Goal: Transaction & Acquisition: Purchase product/service

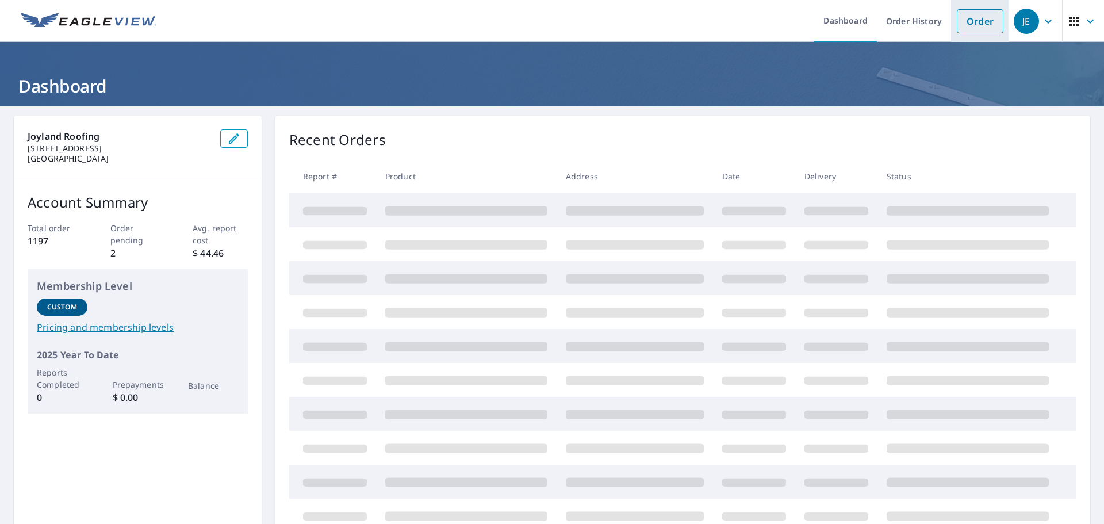
click at [966, 20] on link "Order" at bounding box center [980, 21] width 47 height 24
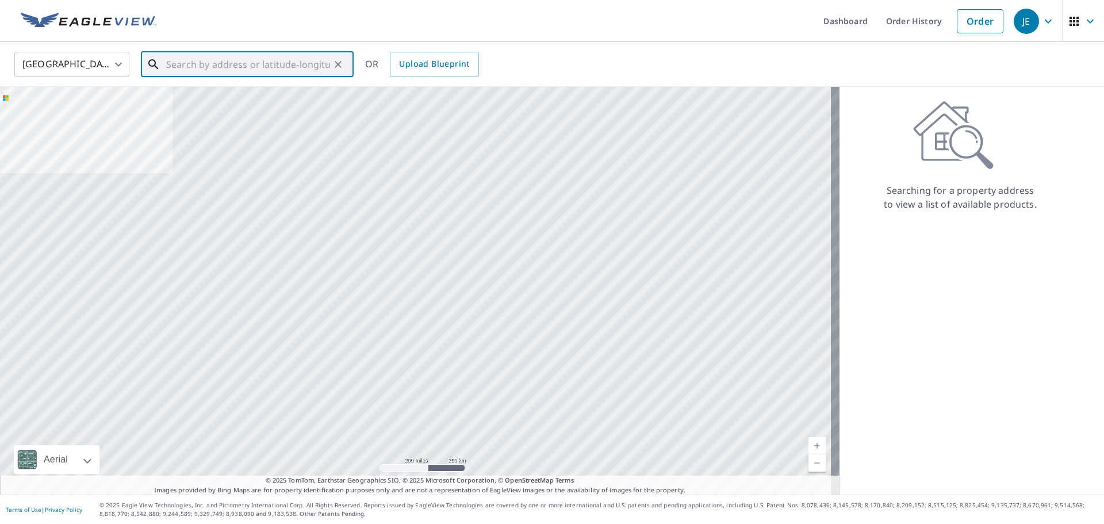
click at [183, 68] on input "text" at bounding box center [248, 64] width 164 height 32
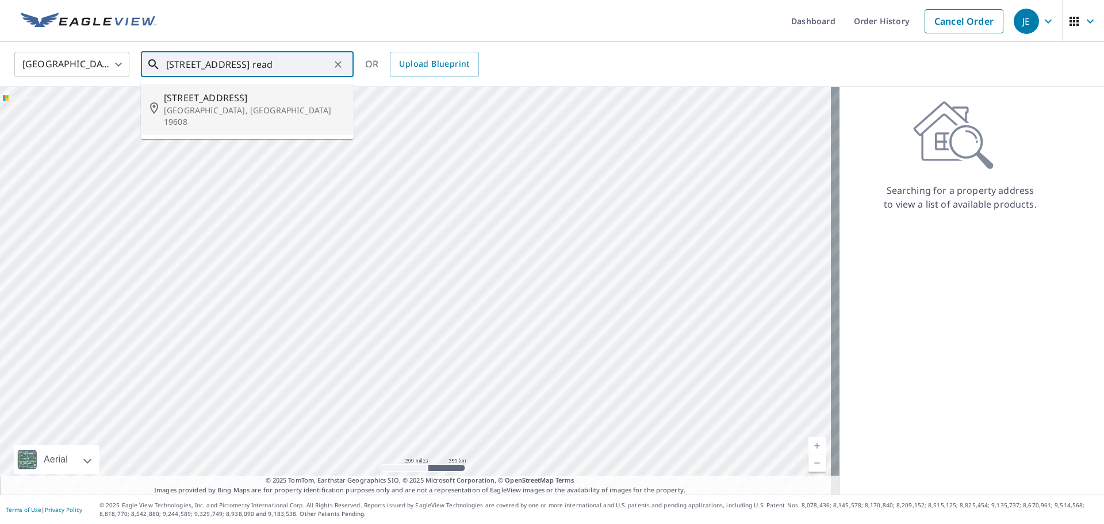
click at [201, 99] on span "[STREET_ADDRESS]" at bounding box center [254, 98] width 181 height 14
type input "[STREET_ADDRESS]"
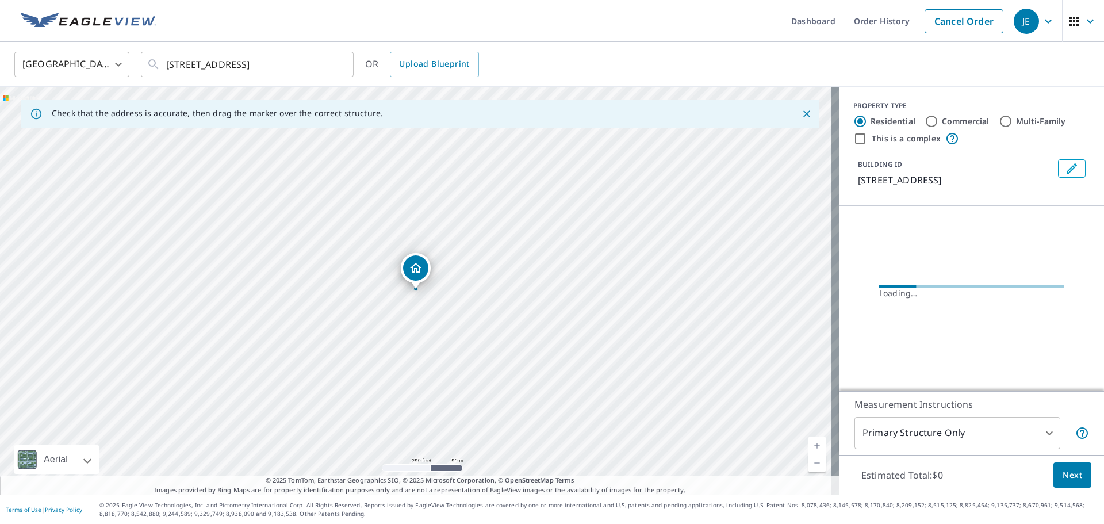
click at [933, 427] on body "JE JE Dashboard Order History Cancel Order JE United States [GEOGRAPHIC_DATA] ​…" at bounding box center [552, 262] width 1104 height 524
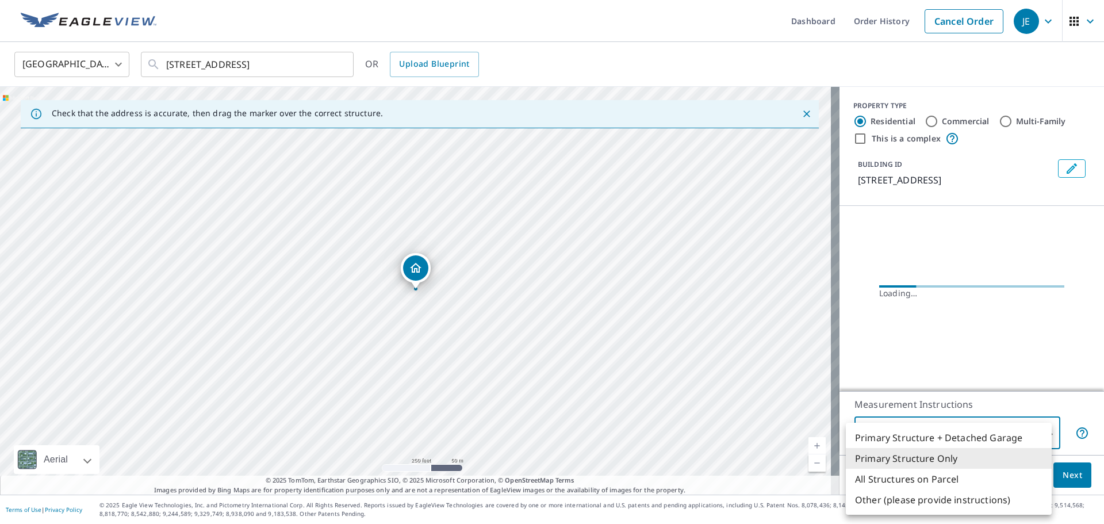
click at [937, 474] on li "All Structures on Parcel" at bounding box center [949, 479] width 206 height 21
type input "3"
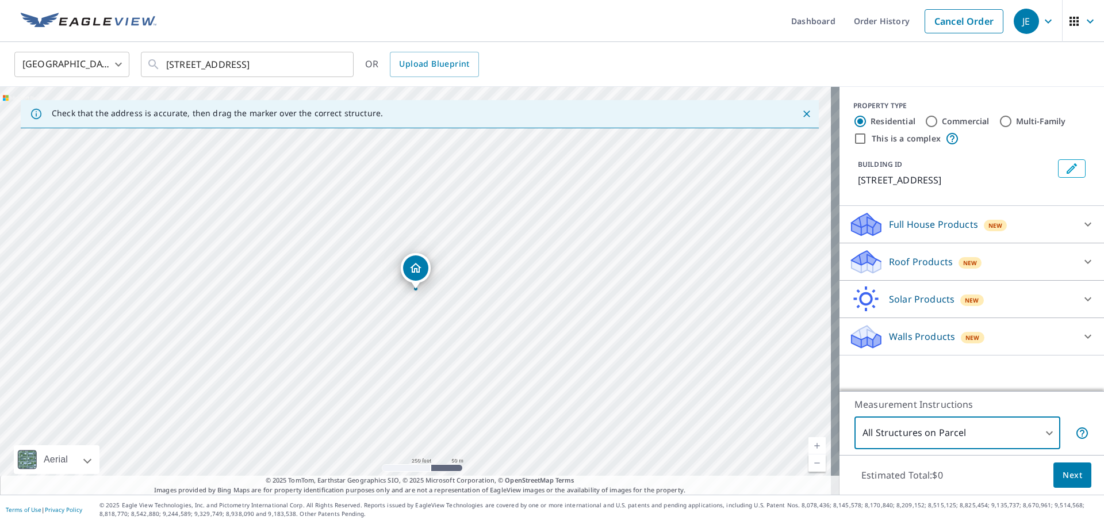
click at [918, 338] on p "Walls Products" at bounding box center [922, 337] width 66 height 14
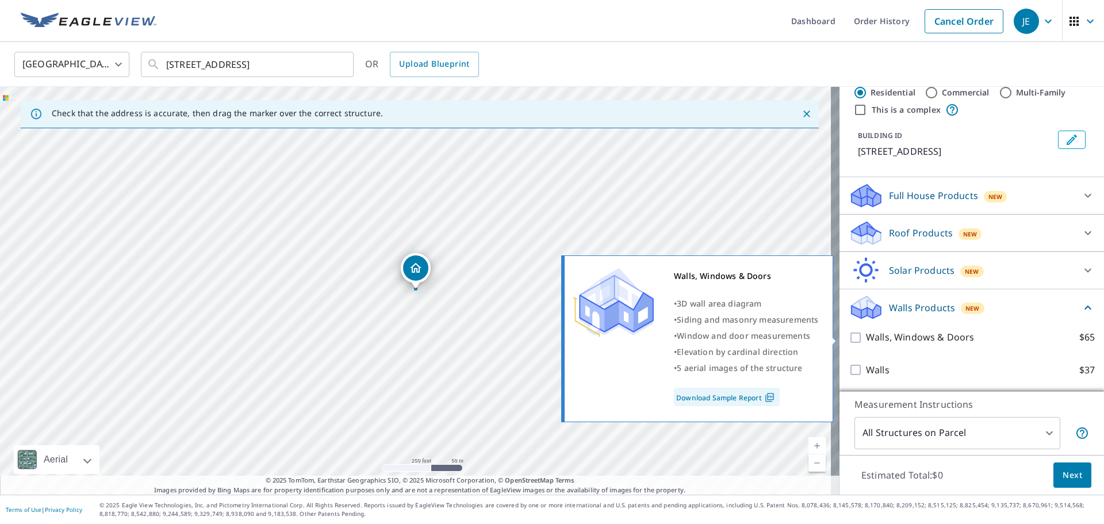
click at [866, 334] on p "Walls, Windows & Doors" at bounding box center [920, 337] width 108 height 14
click at [863, 334] on input "Walls, Windows & Doors $65" at bounding box center [857, 338] width 17 height 14
checkbox input "true"
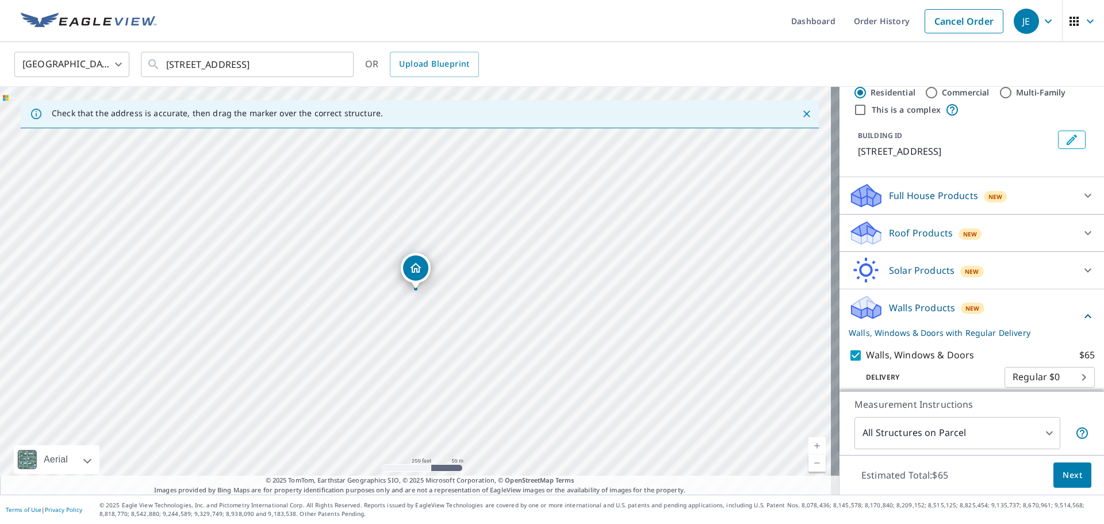
click at [1070, 480] on span "Next" at bounding box center [1073, 475] width 20 height 14
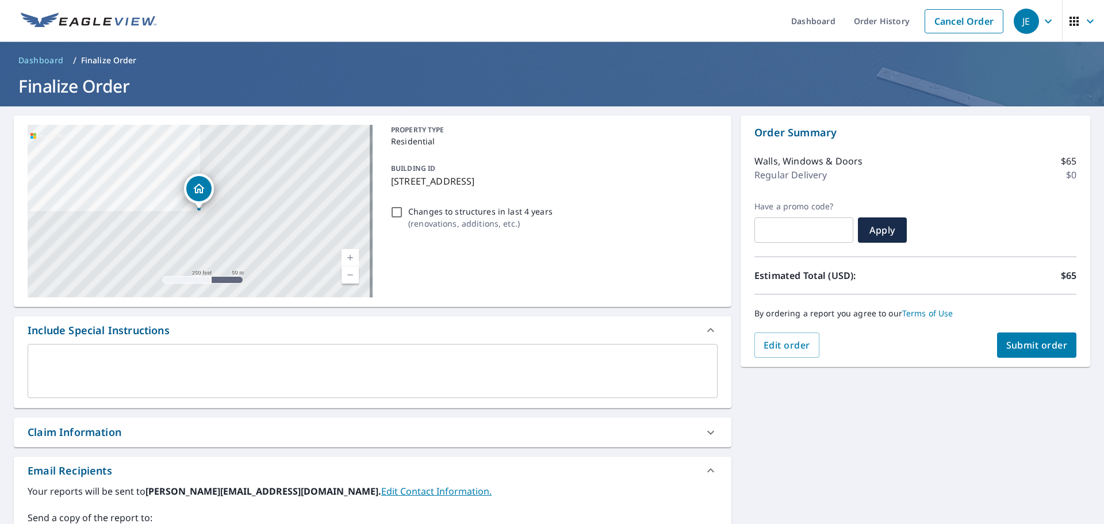
click at [1034, 346] on span "Submit order" at bounding box center [1037, 345] width 62 height 13
checkbox input "true"
